Goal: Obtain resource: Download file/media

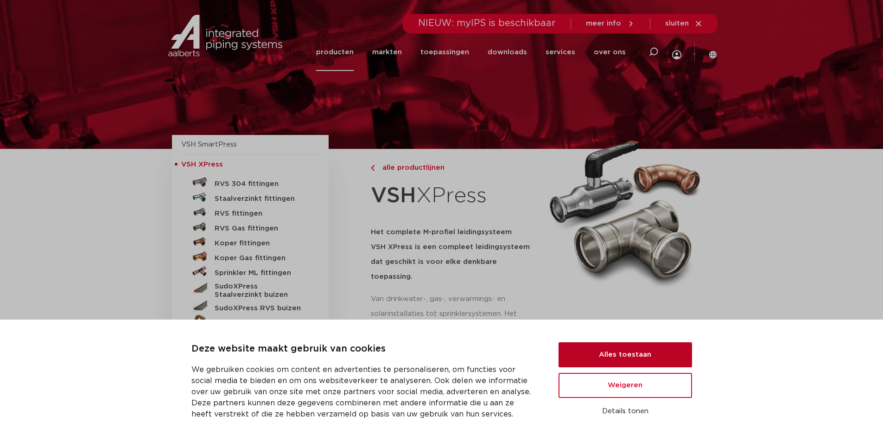
click at [642, 354] on button "Alles toestaan" at bounding box center [626, 354] width 134 height 25
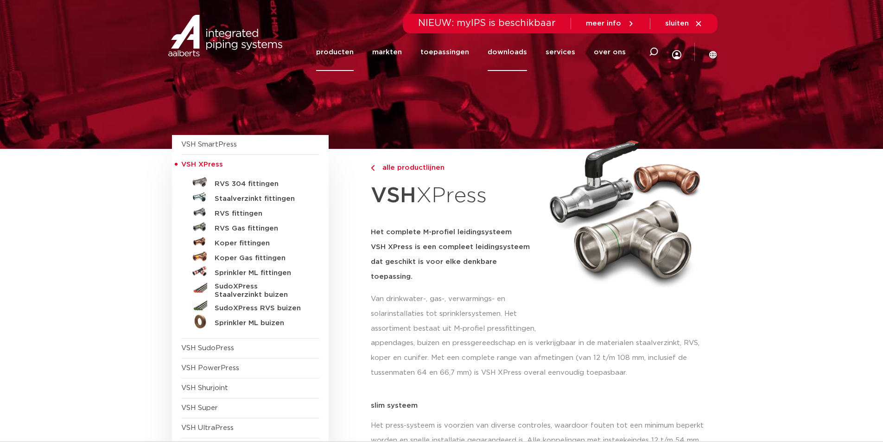
click at [523, 52] on link "downloads" at bounding box center [507, 52] width 39 height 38
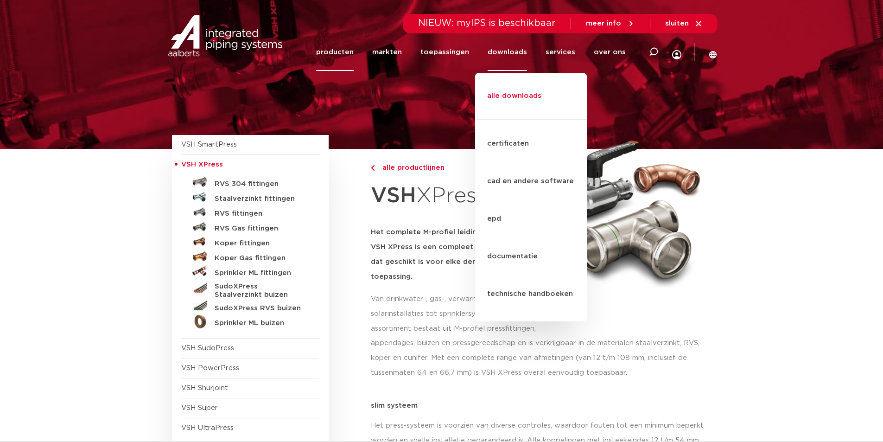
click at [530, 83] on link "alle downloads" at bounding box center [531, 101] width 112 height 38
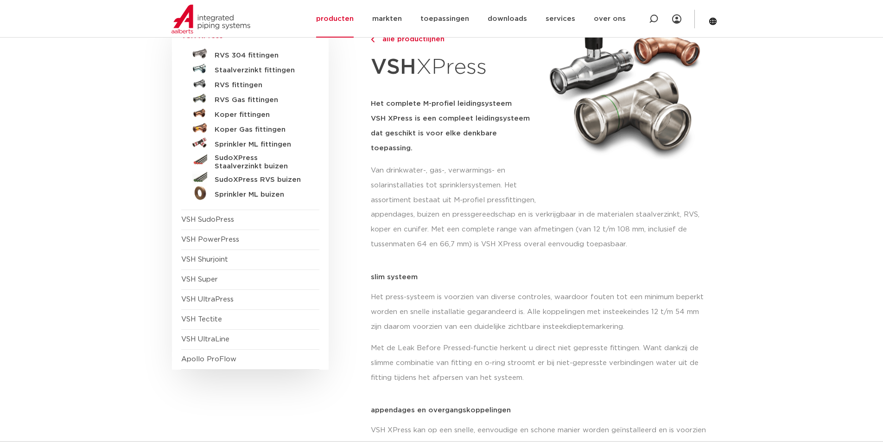
scroll to position [8, 0]
